Goal: Find specific page/section

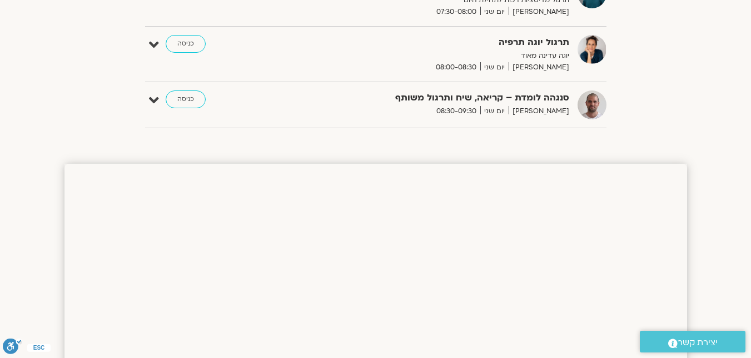
scroll to position [128, 0]
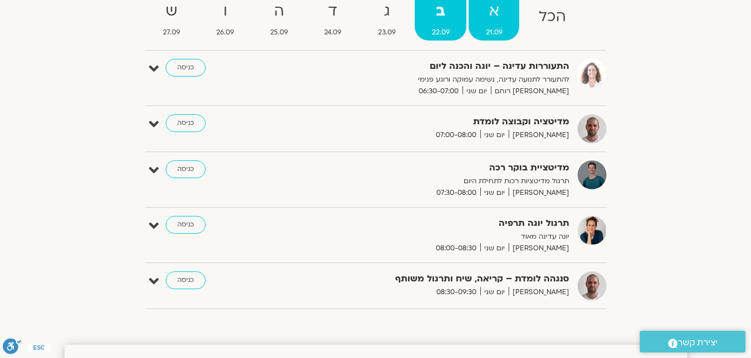
click at [498, 39] on link "א 21.09" at bounding box center [494, 18] width 51 height 44
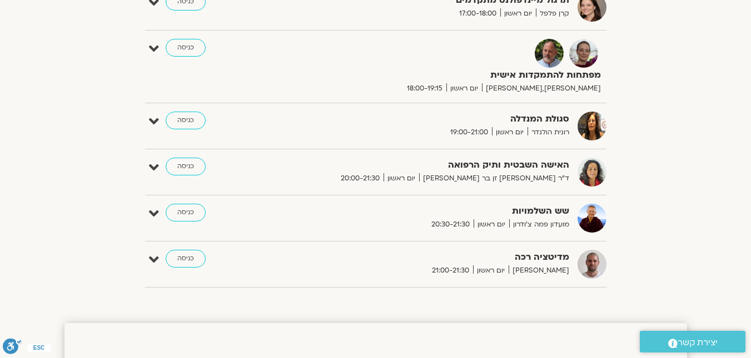
scroll to position [739, 0]
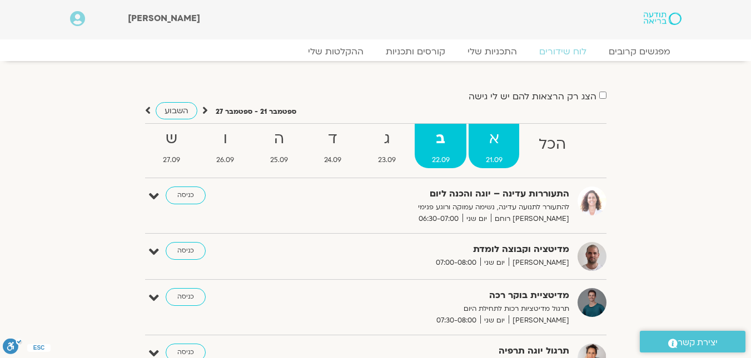
click at [494, 143] on strong "א" at bounding box center [494, 139] width 51 height 25
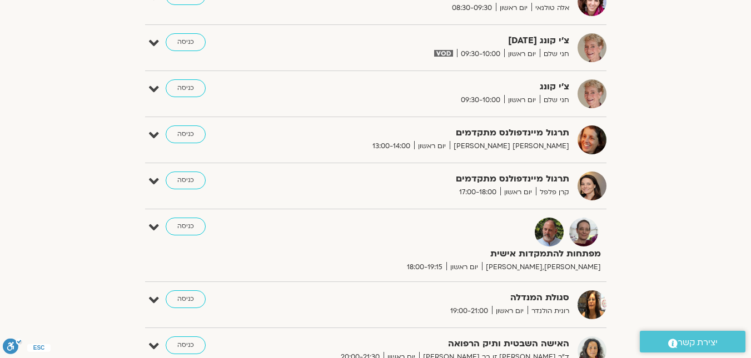
scroll to position [611, 0]
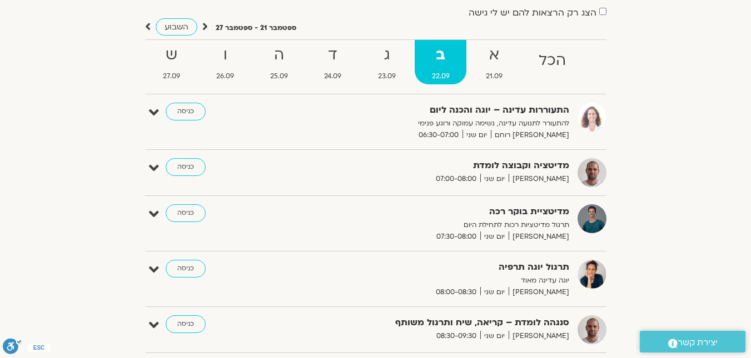
scroll to position [111, 0]
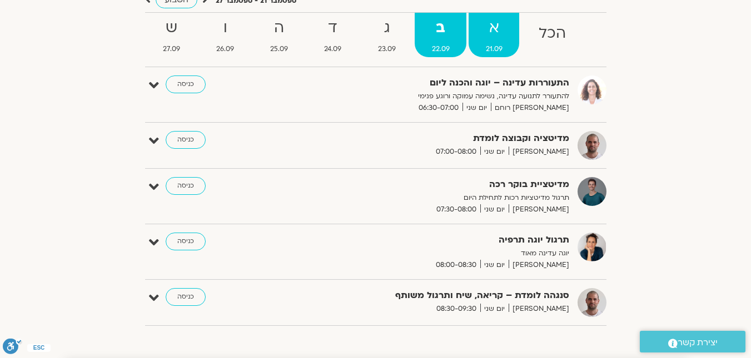
click at [494, 49] on span "21.09" at bounding box center [494, 49] width 51 height 12
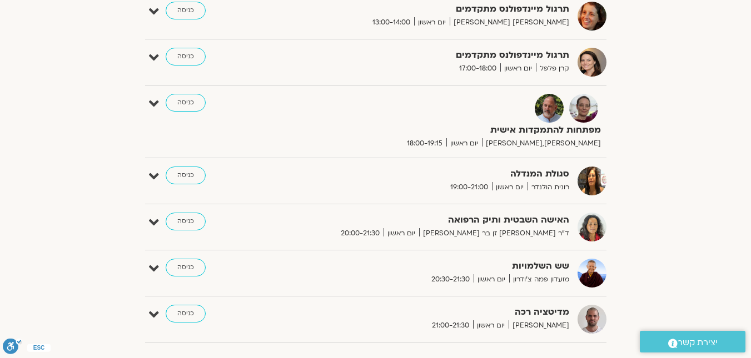
scroll to position [667, 0]
